Goal: Task Accomplishment & Management: Manage account settings

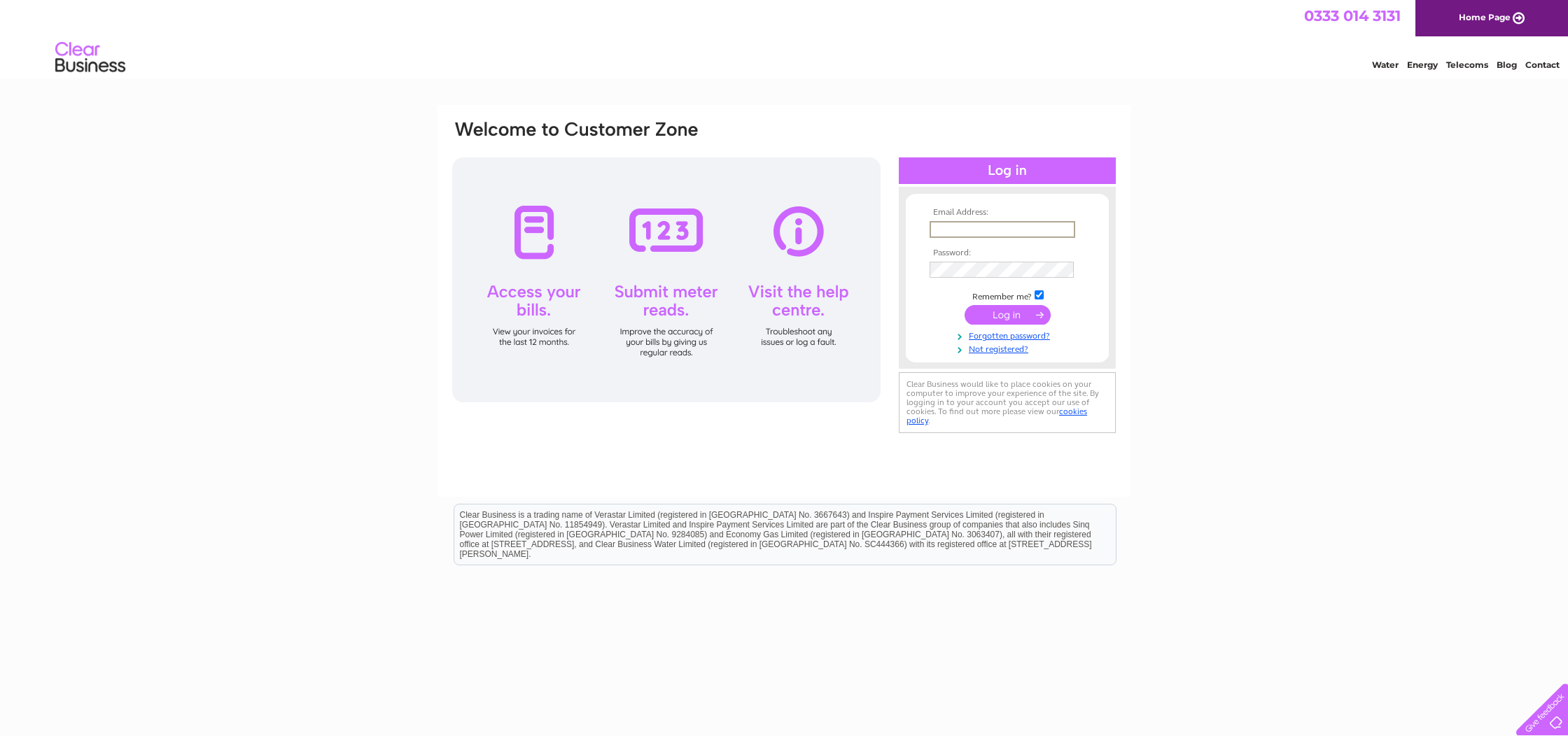
click at [1012, 235] on input "text" at bounding box center [1002, 229] width 145 height 17
click at [979, 232] on input "text" at bounding box center [1002, 229] width 145 height 17
paste input "[EMAIL_ADDRESS][DOMAIN_NAME]"
type input "[EMAIL_ADDRESS][DOMAIN_NAME]"
click at [1007, 314] on input "submit" at bounding box center [1008, 315] width 86 height 20
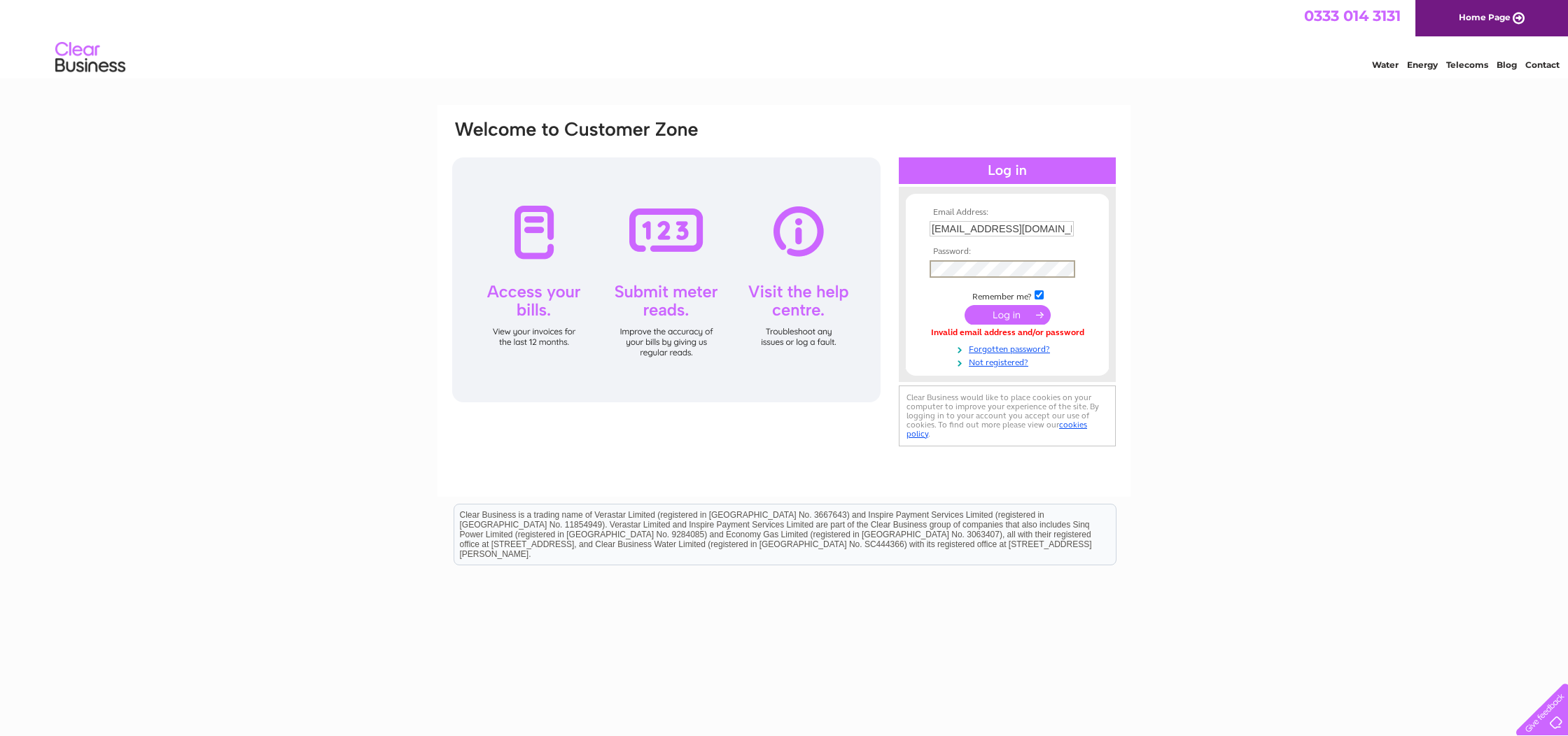
click at [1013, 319] on input "submit" at bounding box center [1008, 315] width 86 height 20
